Goal: Information Seeking & Learning: Learn about a topic

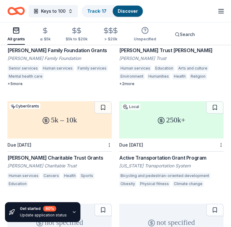
scroll to position [1223, 0]
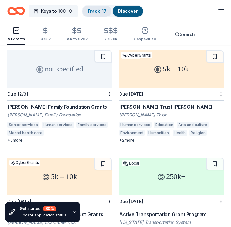
click at [98, 8] on link "Track · 17" at bounding box center [96, 10] width 19 height 5
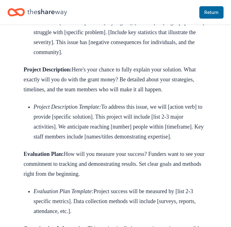
scroll to position [1209, 0]
